Goal: Transaction & Acquisition: Book appointment/travel/reservation

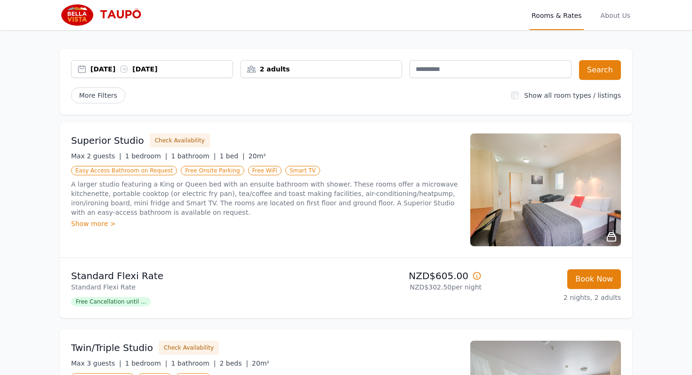
click at [123, 71] on div "[DATE] [DATE]" at bounding box center [161, 68] width 142 height 9
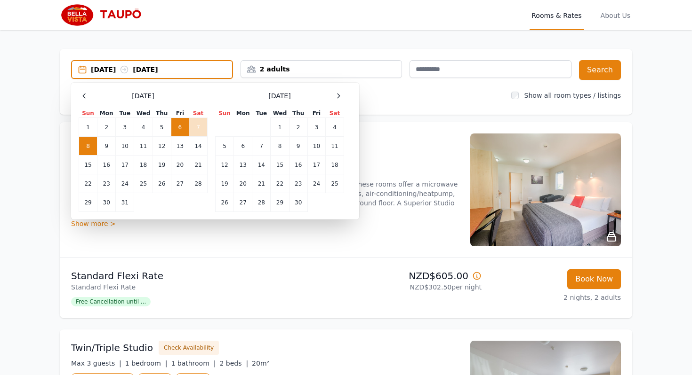
click at [180, 128] on td "6" at bounding box center [180, 127] width 18 height 19
click at [90, 146] on td "8" at bounding box center [88, 146] width 18 height 19
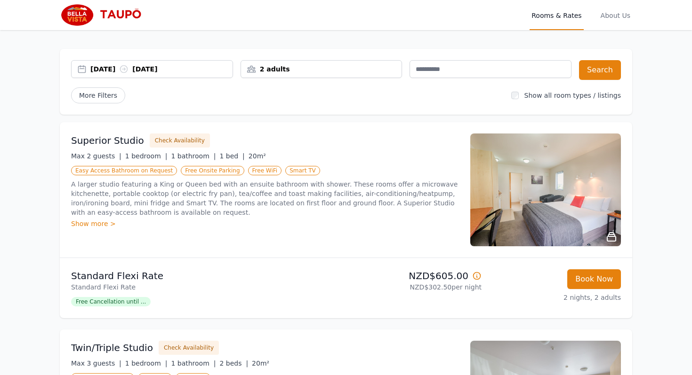
click at [367, 71] on div "2 adults" at bounding box center [321, 68] width 161 height 9
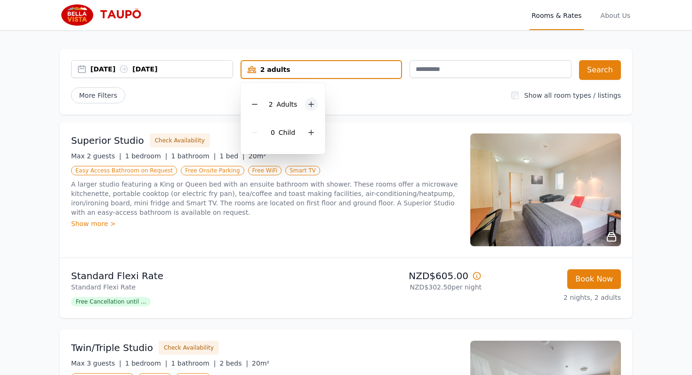
click at [310, 106] on icon at bounding box center [311, 104] width 5 height 5
click at [310, 106] on icon at bounding box center [311, 105] width 8 height 8
click at [315, 134] on div at bounding box center [310, 132] width 13 height 13
click at [95, 93] on span "More Filters" at bounding box center [98, 95] width 54 height 16
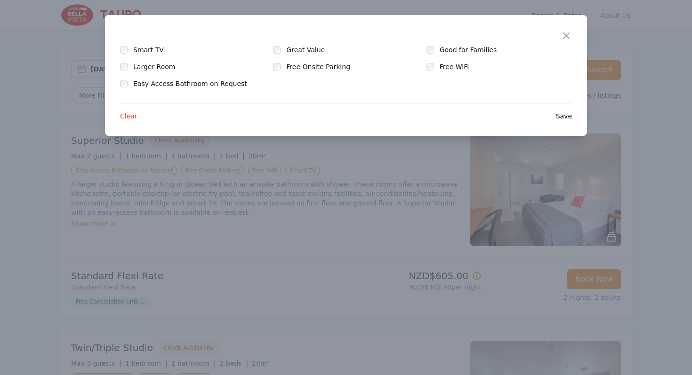
click at [17, 167] on div at bounding box center [346, 187] width 692 height 375
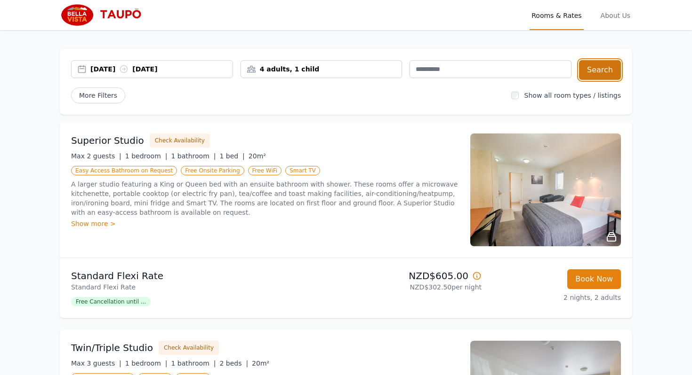
click at [596, 75] on button "Search" at bounding box center [600, 70] width 42 height 20
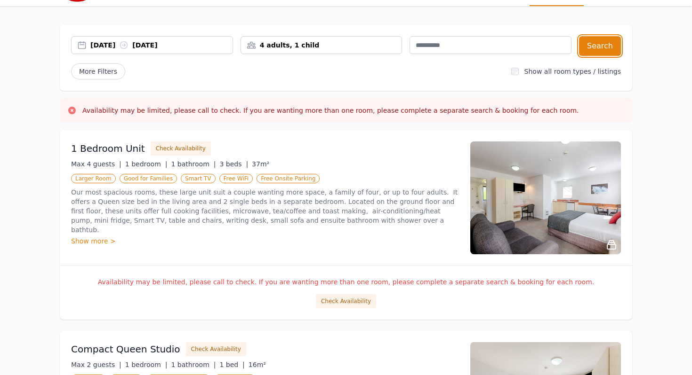
scroll to position [32, 0]
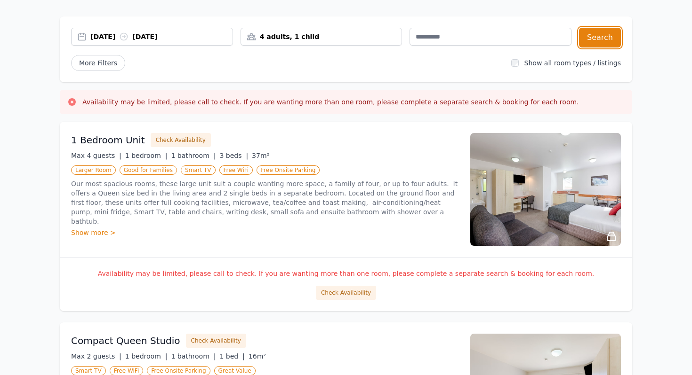
click at [323, 32] on div "4 adults, 1 child" at bounding box center [321, 36] width 161 height 9
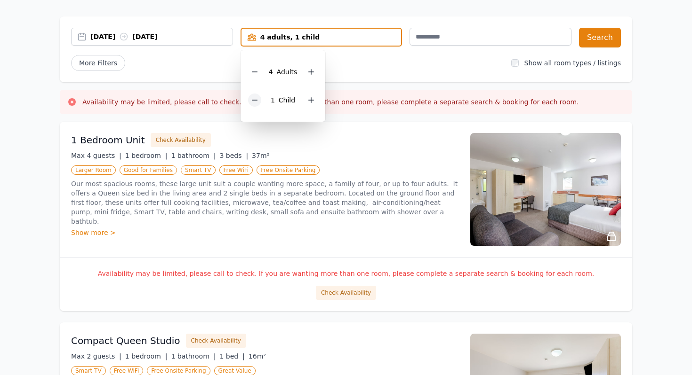
click at [252, 102] on icon at bounding box center [255, 100] width 8 height 8
click at [596, 32] on button "Search" at bounding box center [600, 38] width 42 height 20
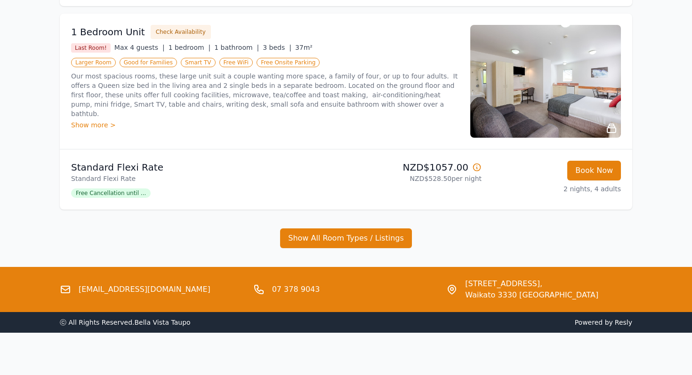
scroll to position [111, 0]
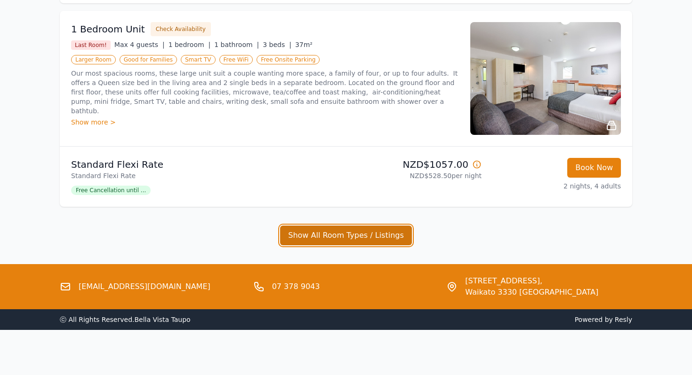
click at [309, 238] on button "Show All Room Types / Listings" at bounding box center [346, 236] width 132 height 20
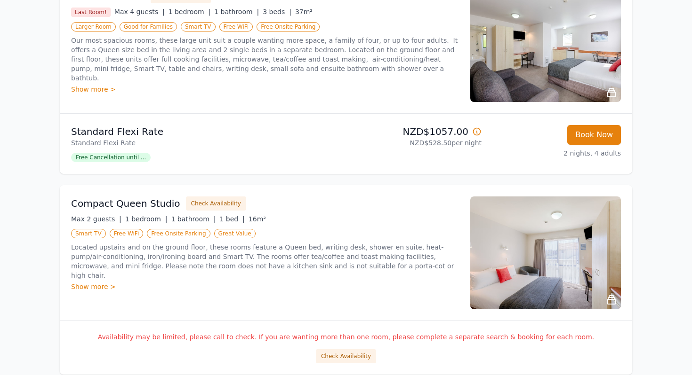
scroll to position [0, 0]
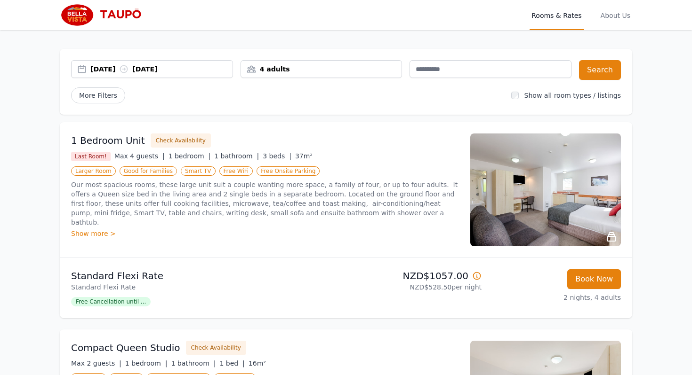
click at [539, 174] on img at bounding box center [545, 190] width 151 height 113
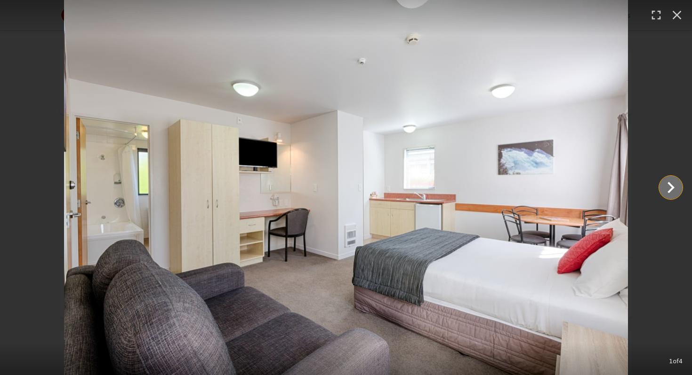
click at [661, 189] on icon "Show slide 2 of 4" at bounding box center [670, 187] width 23 height 23
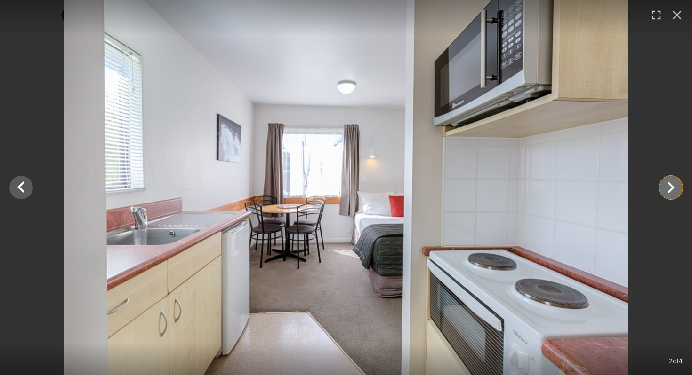
click at [661, 189] on icon "Show slide 3 of 4" at bounding box center [670, 187] width 23 height 23
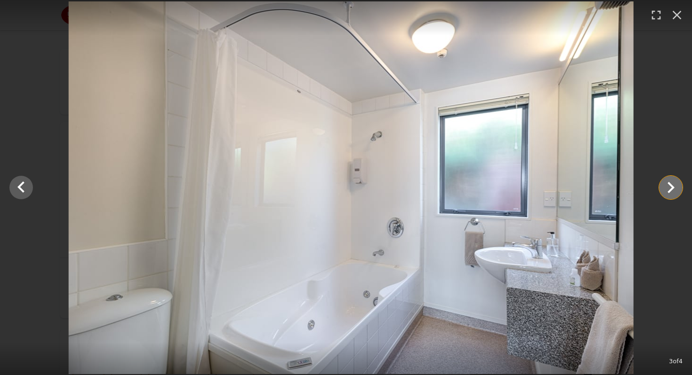
click at [661, 189] on icon "Show slide 4 of 4" at bounding box center [670, 187] width 23 height 23
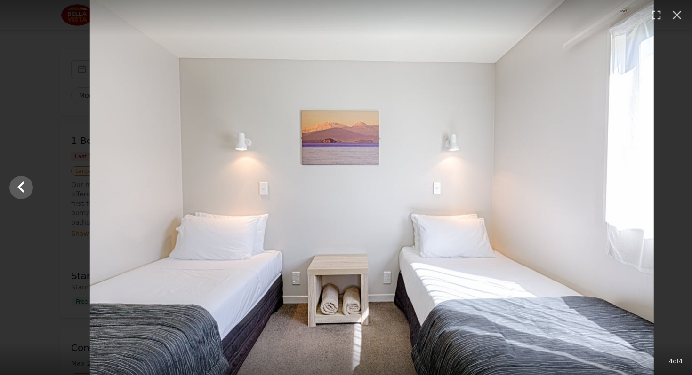
click at [661, 189] on div at bounding box center [372, 187] width 692 height 375
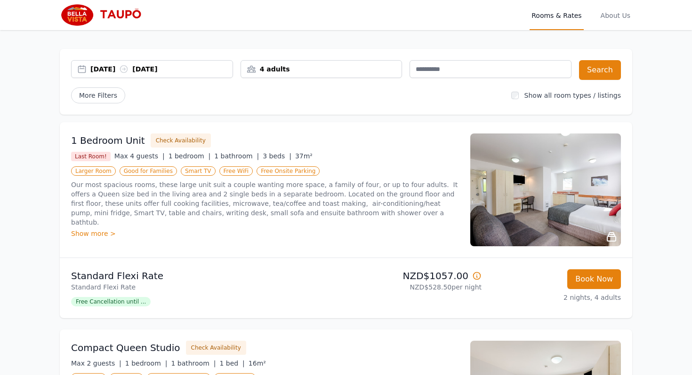
click at [113, 276] on p "Standard Flexi Rate" at bounding box center [206, 276] width 271 height 13
